Goal: Task Accomplishment & Management: Manage account settings

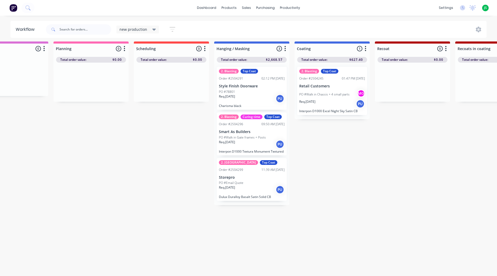
scroll to position [7, 120]
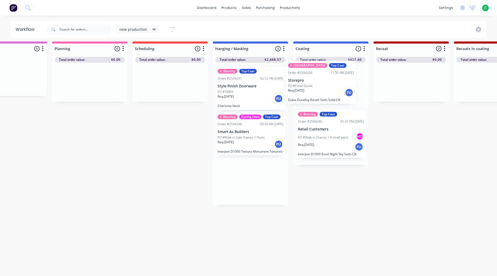
drag, startPoint x: 257, startPoint y: 191, endPoint x: 329, endPoint y: 93, distance: 121.9
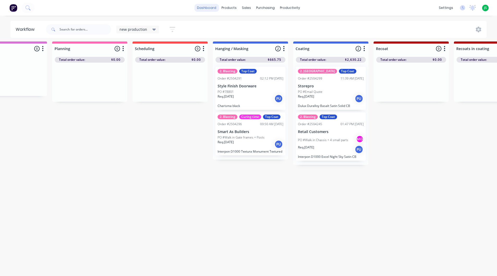
click at [206, 9] on link "dashboard" at bounding box center [206, 8] width 25 height 8
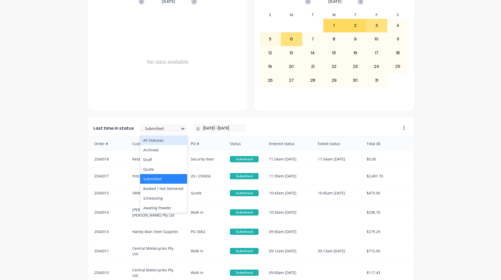
scroll to position [157, 0]
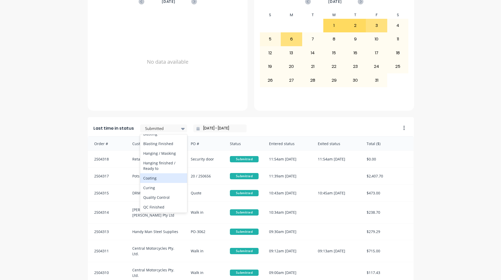
click at [157, 183] on div "Coating" at bounding box center [163, 178] width 47 height 10
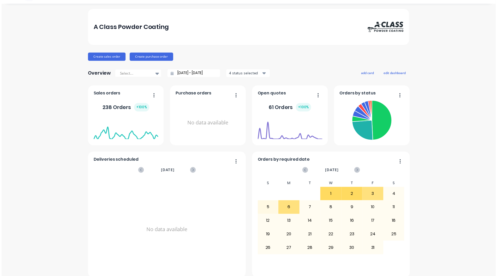
scroll to position [0, 0]
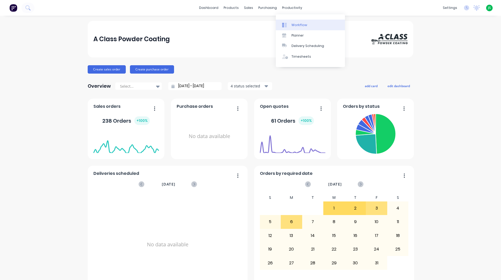
click at [293, 24] on div "Workflow" at bounding box center [300, 25] width 16 height 5
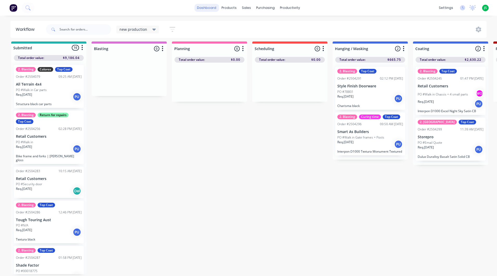
click at [213, 7] on link "dashboard" at bounding box center [206, 8] width 25 height 8
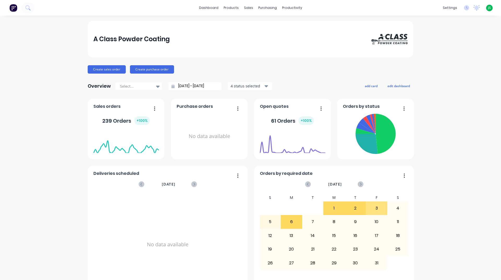
scroll to position [220, 0]
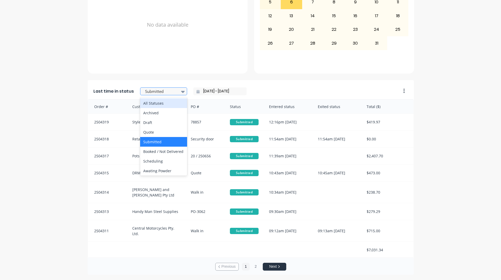
click at [167, 91] on div at bounding box center [161, 91] width 33 height 7
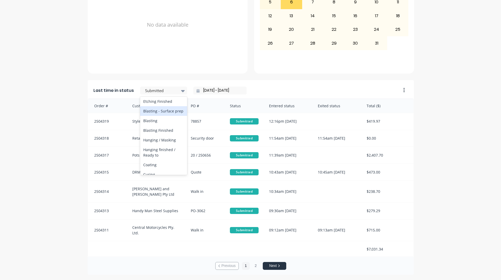
scroll to position [157, 0]
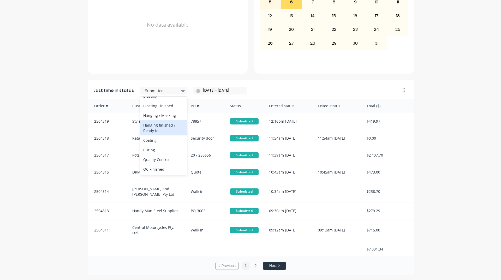
click at [171, 135] on div "Hanging finished / Ready to" at bounding box center [163, 127] width 47 height 15
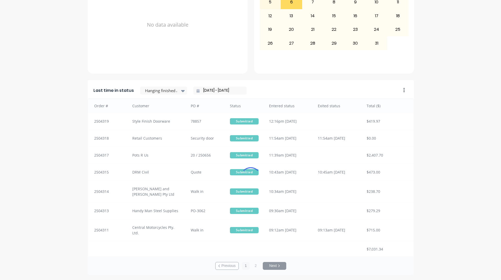
scroll to position [0, 0]
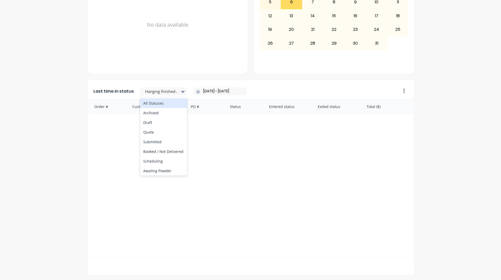
drag, startPoint x: 161, startPoint y: 94, endPoint x: 162, endPoint y: 102, distance: 7.9
click at [161, 94] on div at bounding box center [161, 91] width 33 height 7
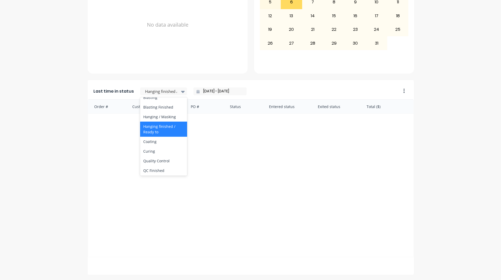
scroll to position [165, 0]
click at [159, 137] on div "Coating" at bounding box center [163, 132] width 47 height 10
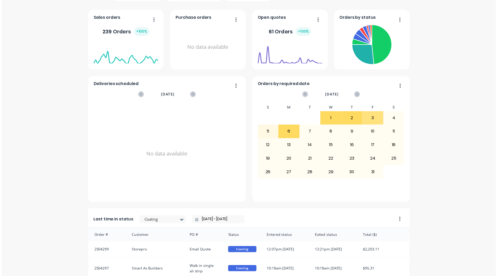
scroll to position [0, 0]
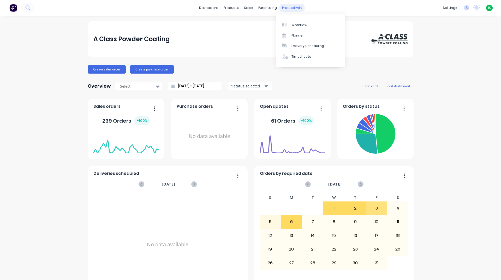
click at [282, 9] on div "productivity" at bounding box center [292, 8] width 25 height 8
click at [291, 24] on link "Workflow" at bounding box center [310, 25] width 69 height 10
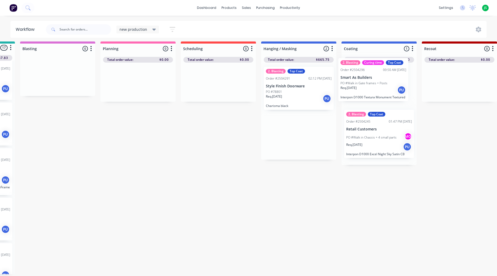
scroll to position [7, 72]
drag, startPoint x: 369, startPoint y: 143, endPoint x: 374, endPoint y: 92, distance: 51.9
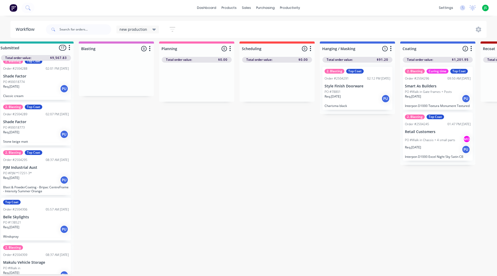
scroll to position [7, 0]
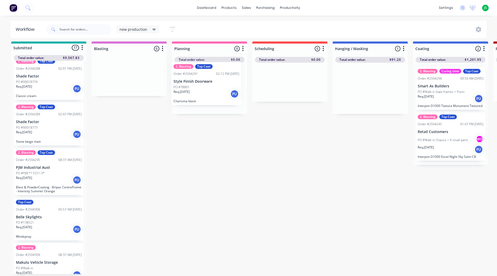
drag, startPoint x: 364, startPoint y: 95, endPoint x: 199, endPoint y: 95, distance: 165.5
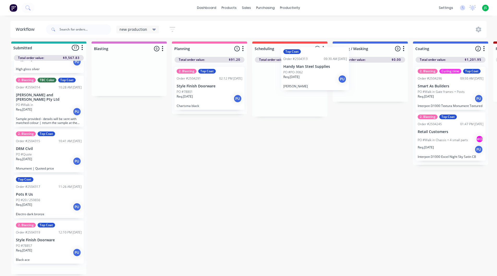
scroll to position [3, 0]
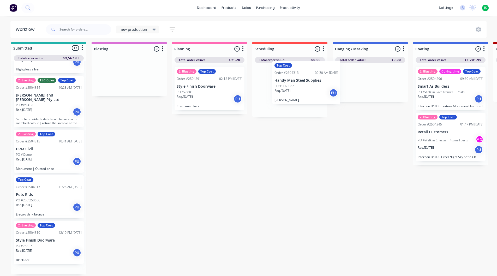
drag, startPoint x: 49, startPoint y: 97, endPoint x: 308, endPoint y: 91, distance: 259.0
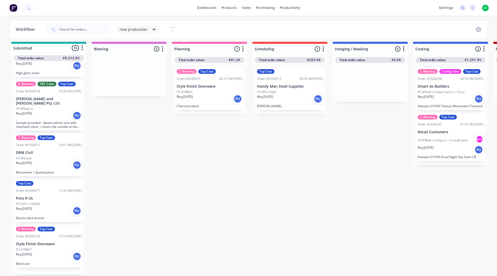
scroll to position [521, 0]
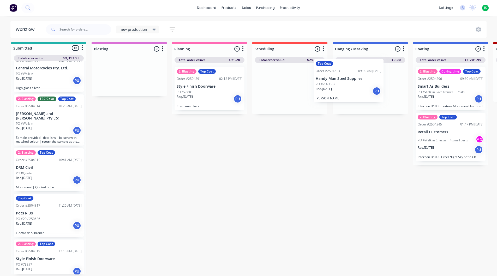
drag, startPoint x: 292, startPoint y: 93, endPoint x: 348, endPoint y: 87, distance: 56.7
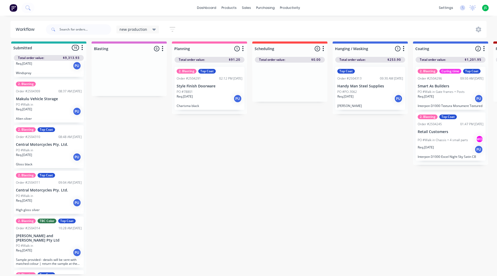
scroll to position [391, 0]
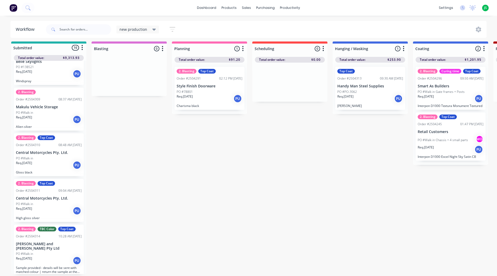
click at [40, 161] on div "Req. [DATE] PU" at bounding box center [49, 165] width 66 height 9
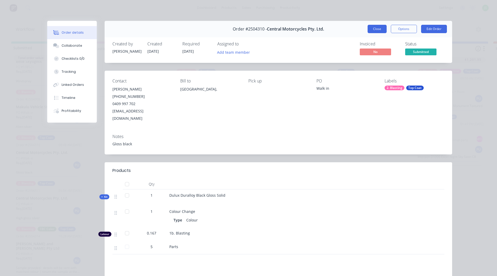
click at [374, 28] on button "Close" at bounding box center [377, 29] width 19 height 8
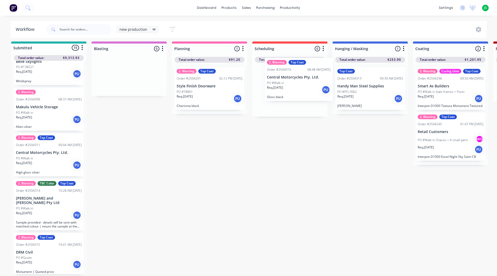
drag, startPoint x: 67, startPoint y: 150, endPoint x: 299, endPoint y: 89, distance: 239.5
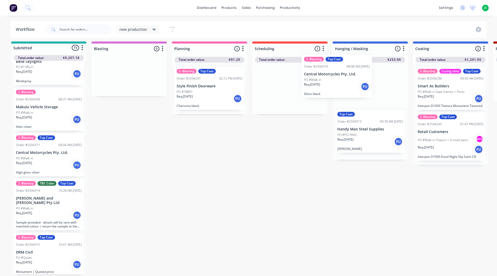
drag, startPoint x: 279, startPoint y: 96, endPoint x: 353, endPoint y: 89, distance: 74.4
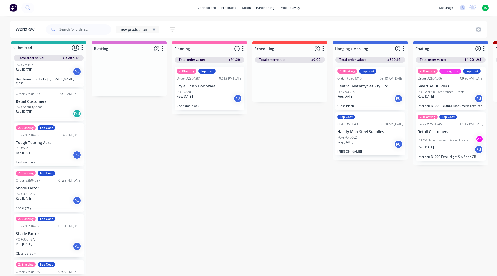
scroll to position [51, 0]
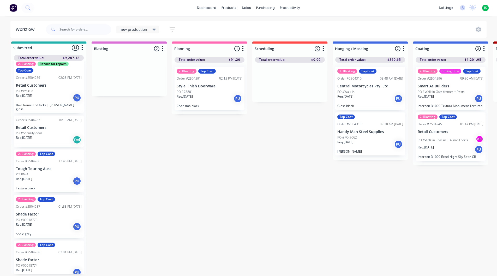
click at [38, 131] on p "PO #Security door" at bounding box center [29, 133] width 26 height 5
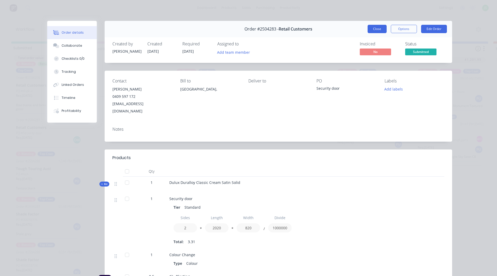
click at [378, 29] on button "Close" at bounding box center [377, 29] width 19 height 8
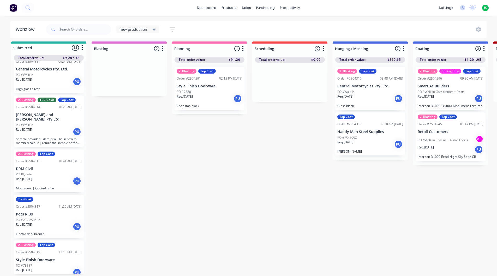
scroll to position [475, 0]
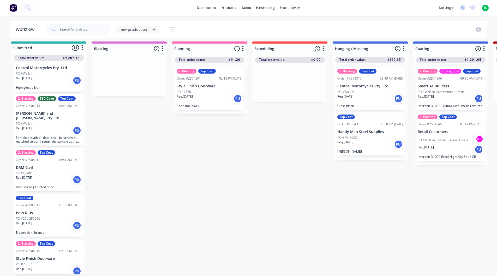
click at [61, 171] on div "PO #Quote" at bounding box center [49, 173] width 66 height 5
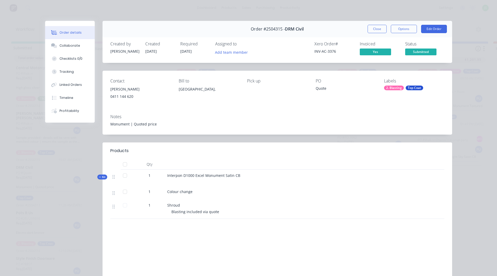
click at [371, 29] on button "Close" at bounding box center [377, 29] width 19 height 8
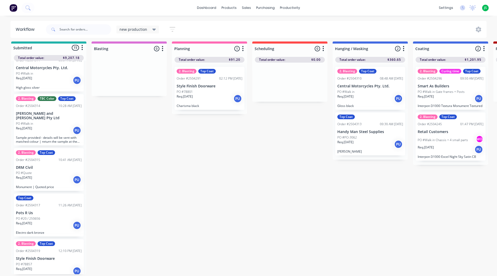
click at [60, 267] on div "Req. [DATE] PU" at bounding box center [49, 271] width 66 height 9
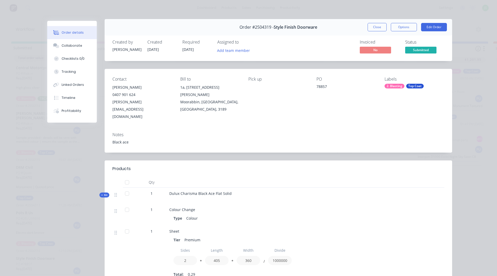
scroll to position [0, 0]
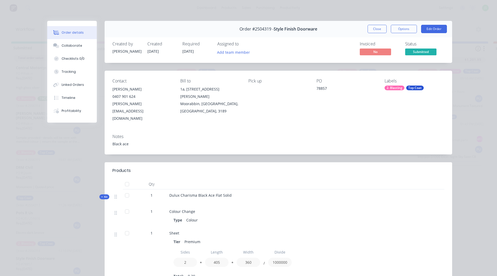
click at [380, 29] on button "Close" at bounding box center [377, 29] width 19 height 8
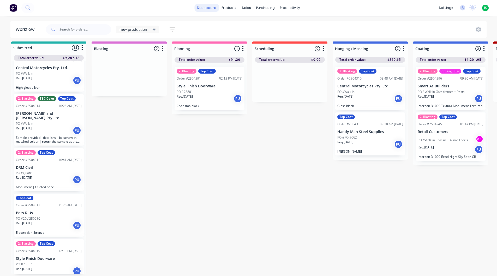
click at [210, 8] on link "dashboard" at bounding box center [206, 8] width 25 height 8
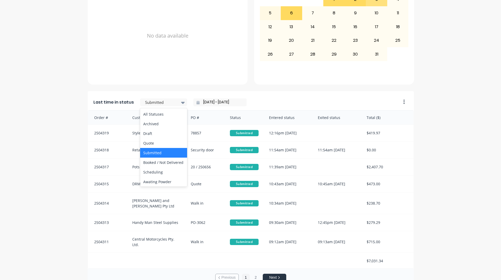
scroll to position [183, 0]
click at [162, 131] on div "Coating" at bounding box center [163, 126] width 47 height 10
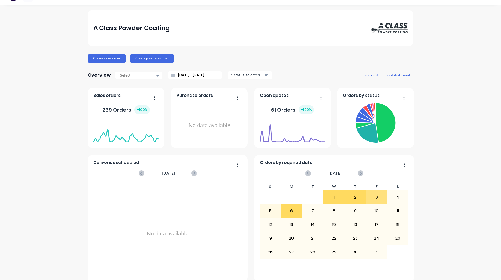
scroll to position [0, 0]
